Goal: Use online tool/utility: Utilize a website feature to perform a specific function

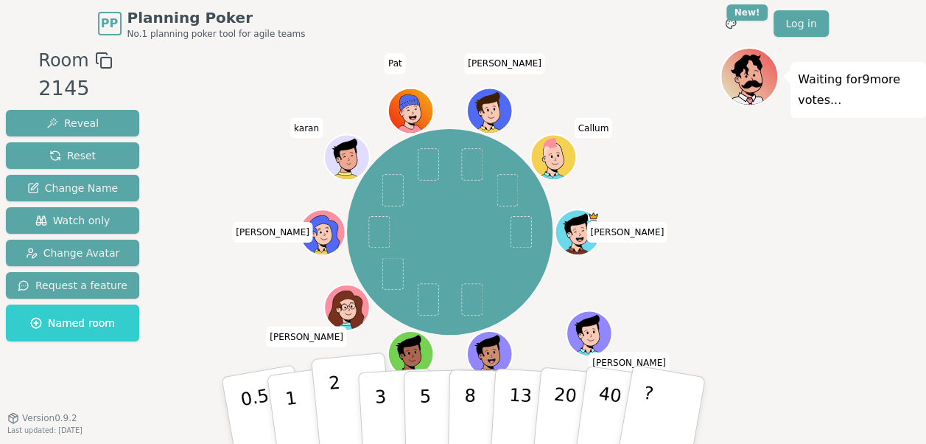
click at [326, 402] on button "2" at bounding box center [352, 410] width 84 height 117
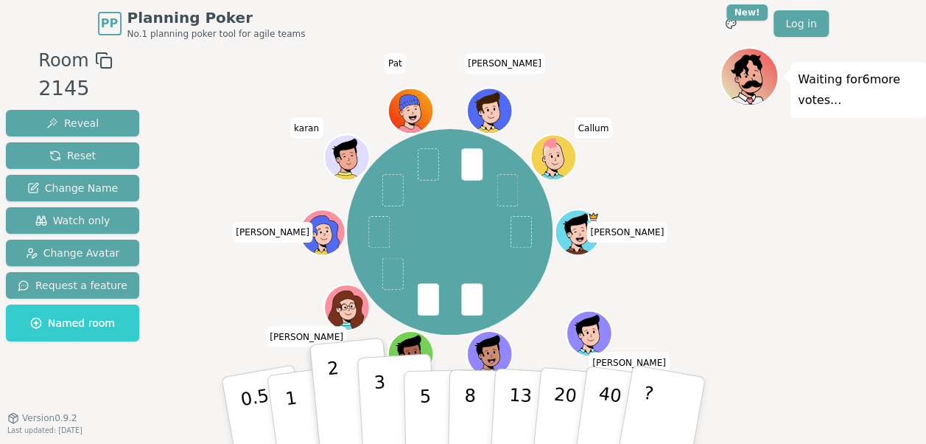
click at [377, 411] on p "3" at bounding box center [381, 411] width 16 height 80
click at [374, 401] on p "3" at bounding box center [381, 411] width 16 height 80
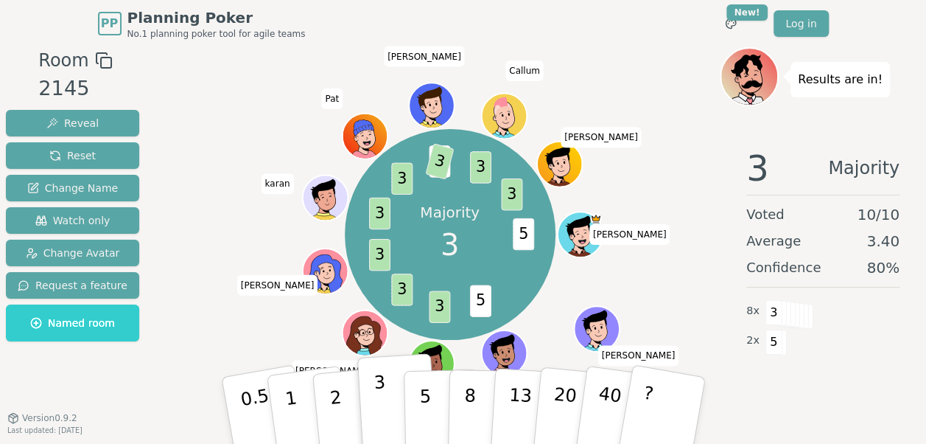
click at [427, 345] on div "Room 2145 Reveal Reset Change Name Watch only Change Avatar Request a feature N…" at bounding box center [463, 249] width 926 height 405
click at [238, 321] on div "Majority 3 5 5 3 3 3 3 3 2 3 3 3 Mohamed Mike Sai Matt S (you) chandler Meenu k…" at bounding box center [450, 234] width 540 height 321
click at [43, 150] on button "Reset" at bounding box center [72, 155] width 133 height 27
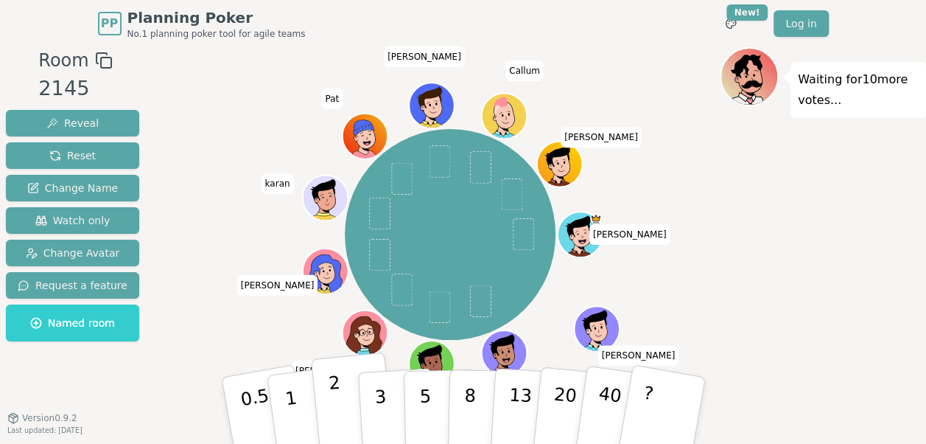
click at [333, 411] on p "2" at bounding box center [336, 412] width 19 height 80
click at [335, 401] on p "2" at bounding box center [336, 412] width 19 height 80
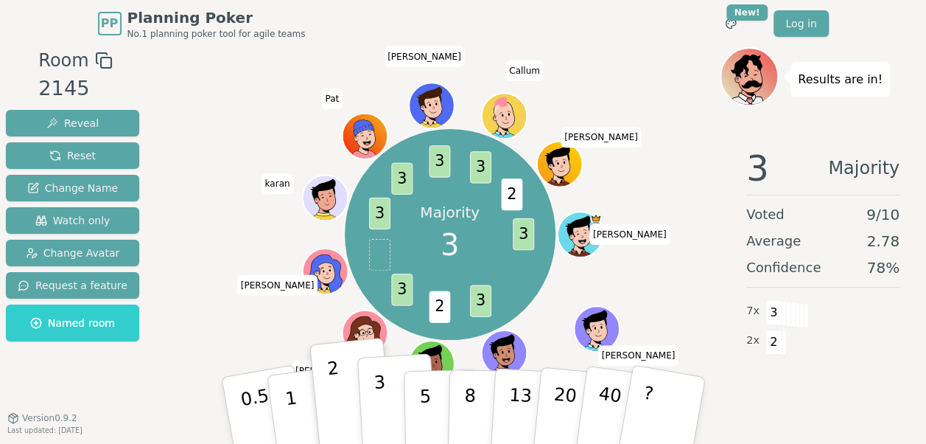
click at [381, 405] on p "3" at bounding box center [381, 411] width 16 height 80
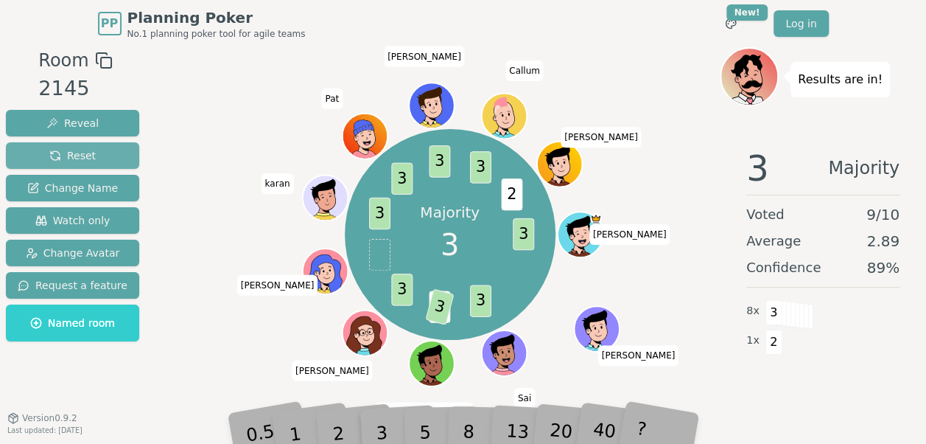
click at [65, 153] on span "Reset" at bounding box center [72, 155] width 46 height 15
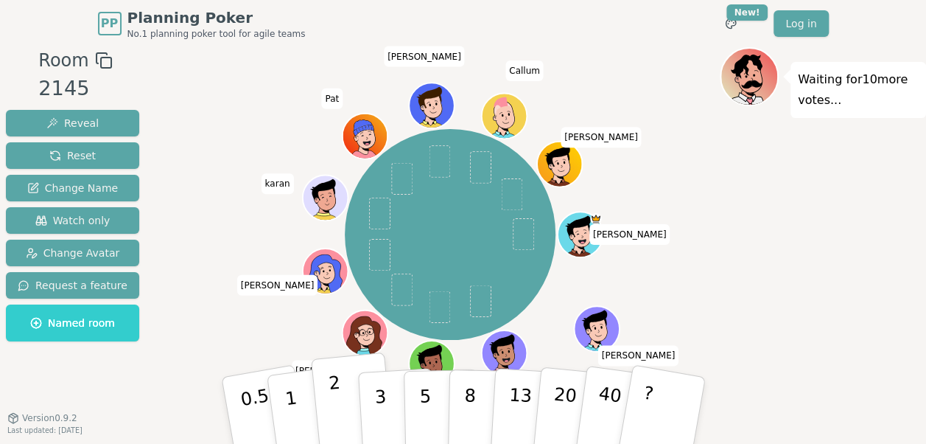
click at [330, 391] on p "2" at bounding box center [336, 412] width 19 height 80
click at [340, 413] on button "2" at bounding box center [352, 410] width 84 height 117
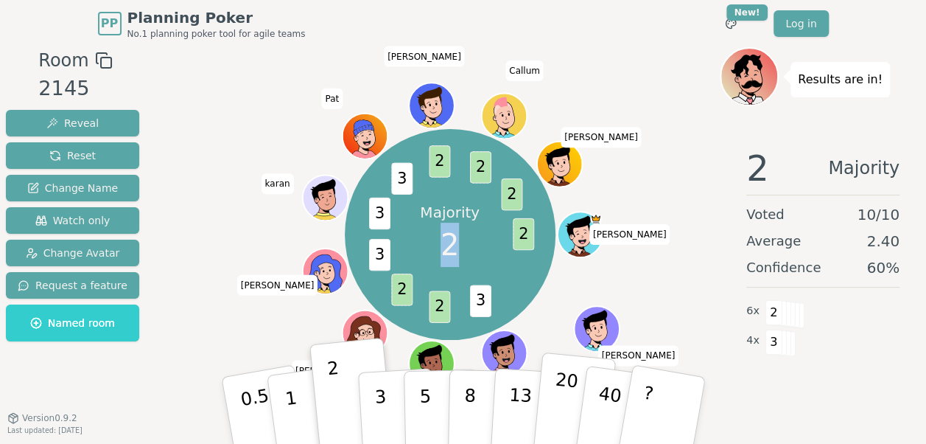
drag, startPoint x: 659, startPoint y: 158, endPoint x: 566, endPoint y: 401, distance: 260.3
click at [566, 401] on div "Room 2145 Reveal Reset Change Name Watch only Change Avatar Request a feature N…" at bounding box center [463, 249] width 926 height 405
click at [172, 341] on div "Room 2145 Reveal Reset Change Name Watch only Change Avatar Request a feature N…" at bounding box center [463, 249] width 926 height 405
click at [615, 401] on p "40" at bounding box center [607, 409] width 33 height 82
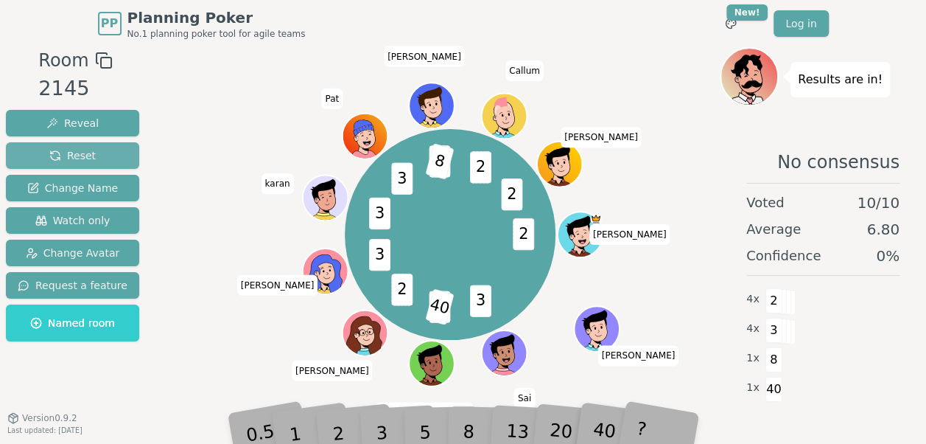
click at [49, 152] on span "Reset" at bounding box center [72, 155] width 46 height 15
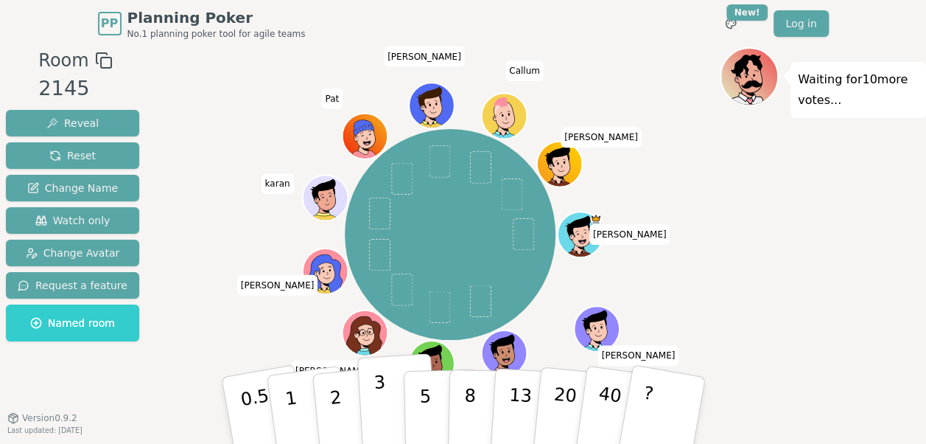
click at [368, 405] on button "3" at bounding box center [397, 410] width 80 height 115
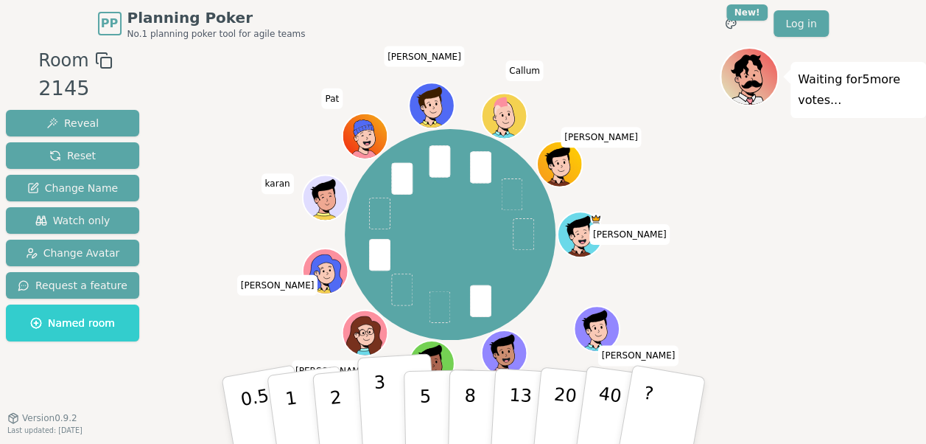
click at [388, 411] on button "3" at bounding box center [397, 410] width 80 height 115
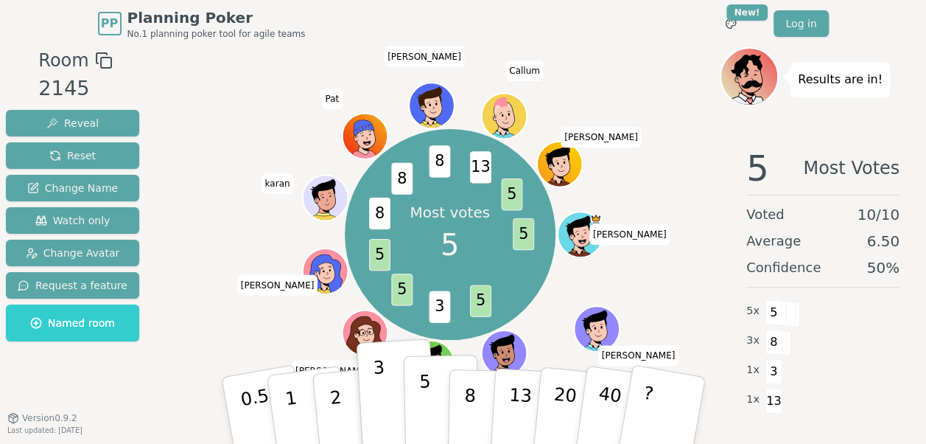
click at [429, 391] on button "5" at bounding box center [441, 410] width 76 height 112
